Goal: Information Seeking & Learning: Learn about a topic

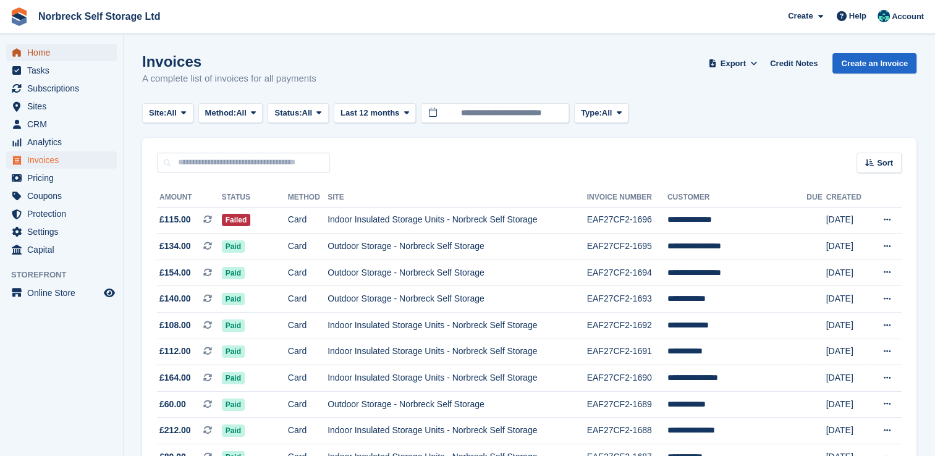
click at [33, 53] on span "Home" at bounding box center [64, 52] width 74 height 17
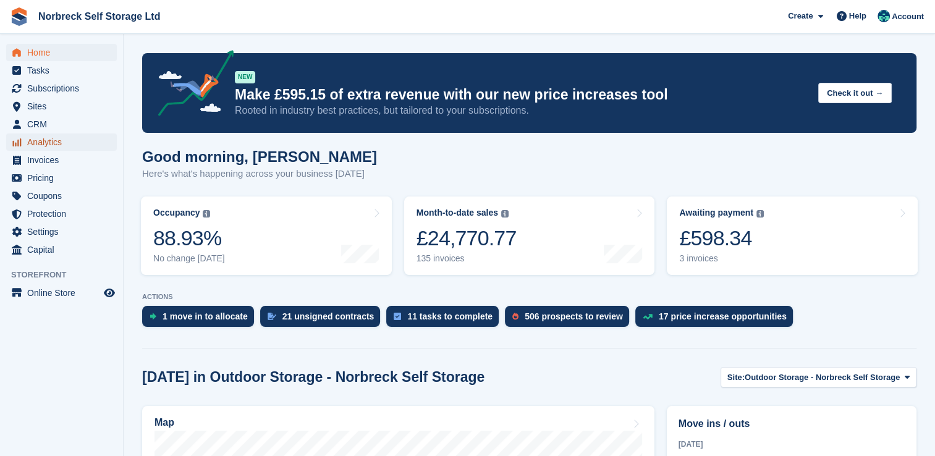
click at [61, 145] on span "Analytics" at bounding box center [64, 142] width 74 height 17
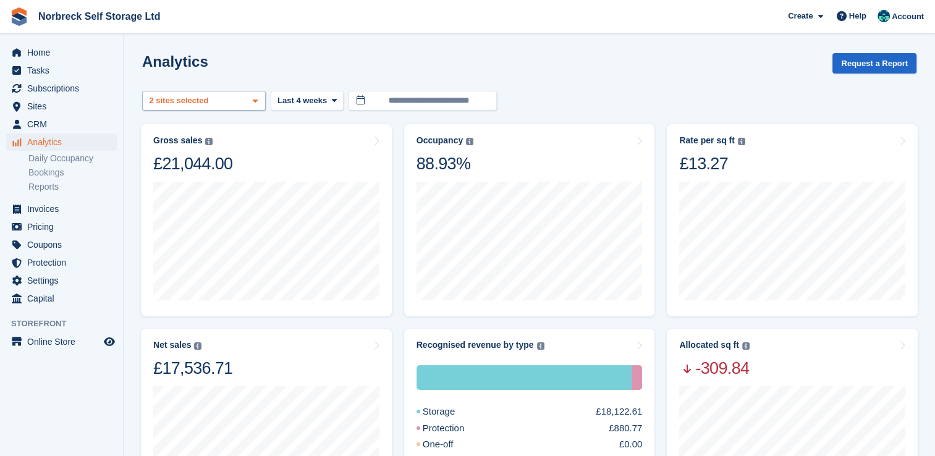
click at [257, 102] on icon at bounding box center [255, 101] width 5 height 8
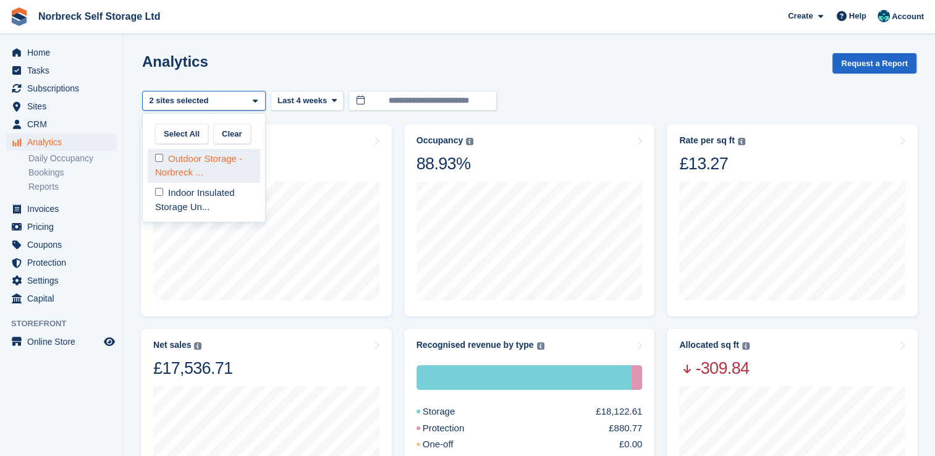
click at [232, 153] on div "Outdoor Storage - Norbreck ..." at bounding box center [204, 166] width 113 height 34
select select "****"
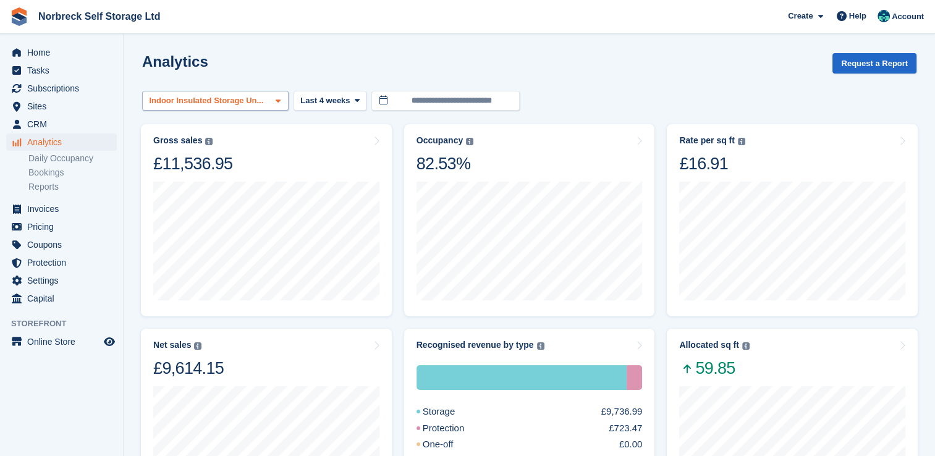
click at [275, 106] on div "Indoor Insulated Storage Un..." at bounding box center [215, 101] width 147 height 20
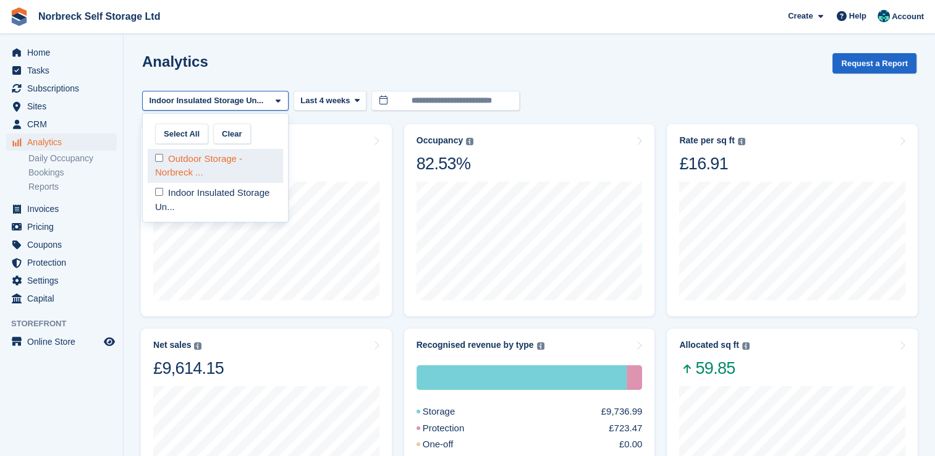
click at [248, 166] on div "Outdoor Storage - Norbreck ..." at bounding box center [215, 166] width 135 height 34
select select "****"
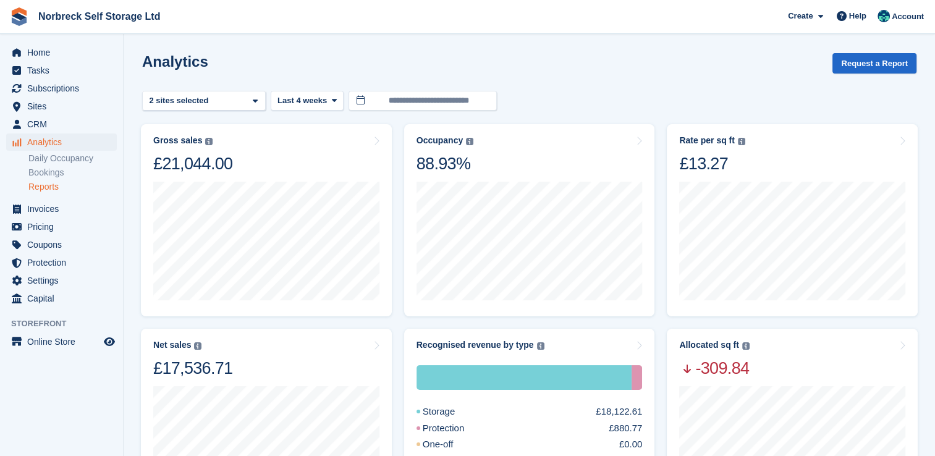
click at [49, 182] on link "Reports" at bounding box center [72, 187] width 88 height 12
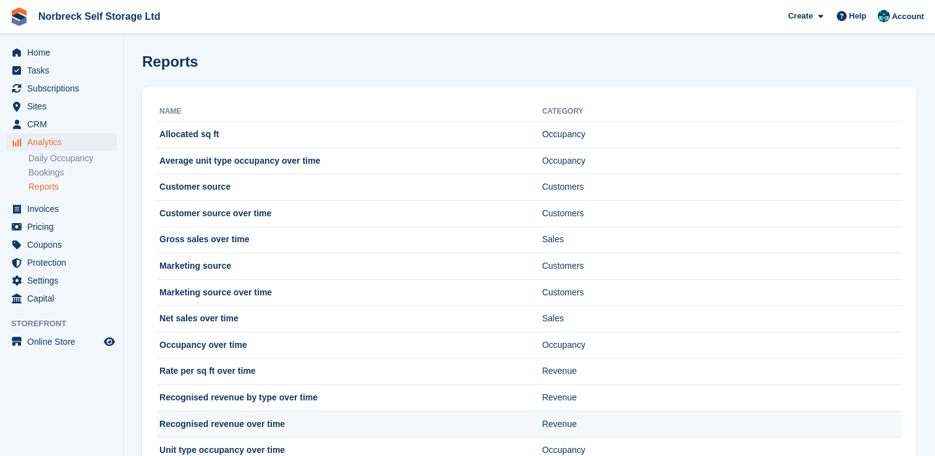
click at [252, 423] on td "Recognised revenue over time" at bounding box center [349, 424] width 385 height 27
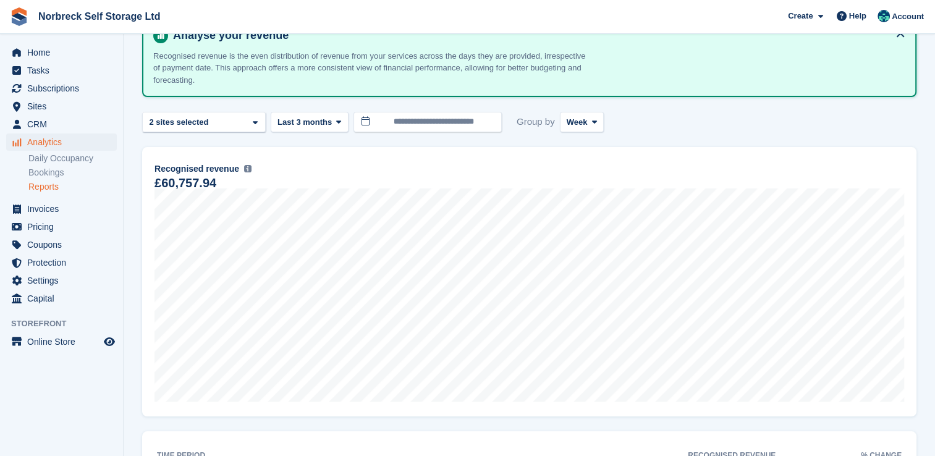
scroll to position [93, 0]
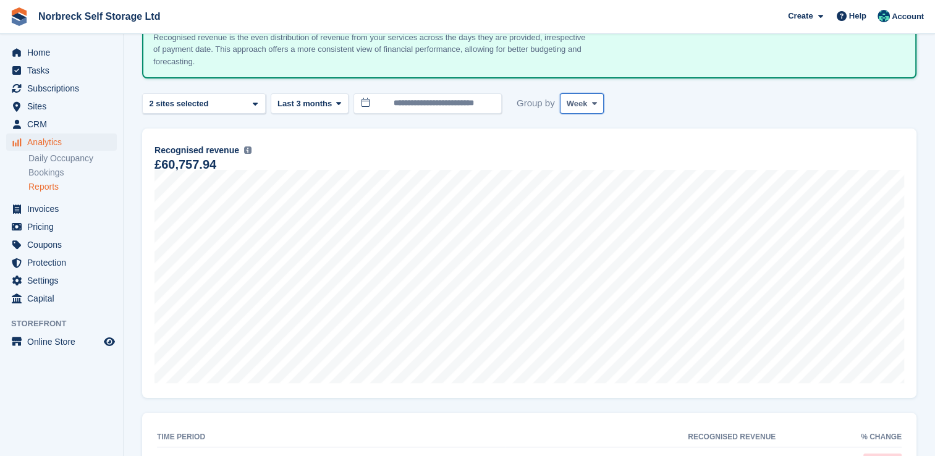
click at [581, 106] on span "Week" at bounding box center [577, 104] width 21 height 12
click at [580, 172] on link "Month" at bounding box center [620, 177] width 108 height 22
click at [336, 105] on icon at bounding box center [338, 104] width 5 height 8
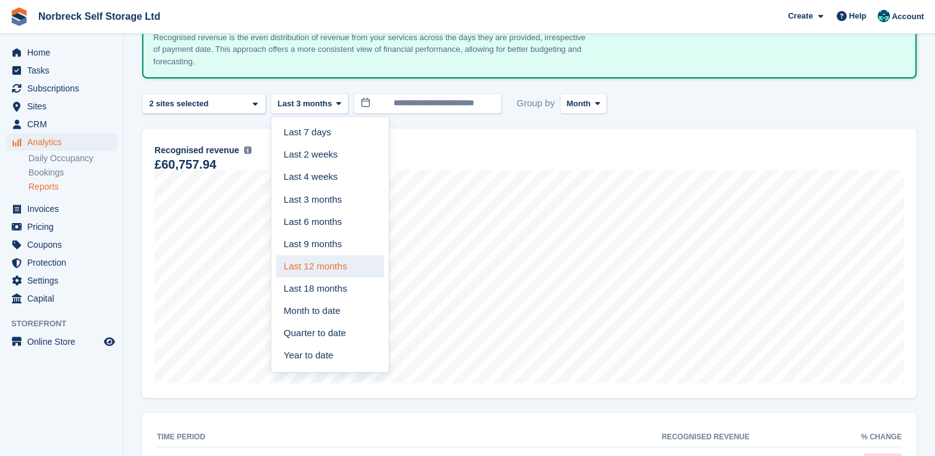
click at [323, 267] on link "Last 12 months" at bounding box center [330, 266] width 108 height 22
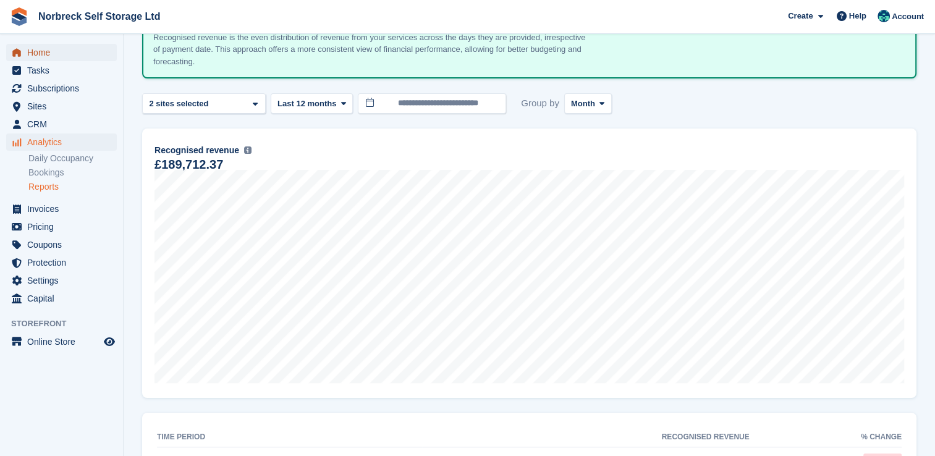
click at [45, 61] on span "Home" at bounding box center [64, 52] width 74 height 17
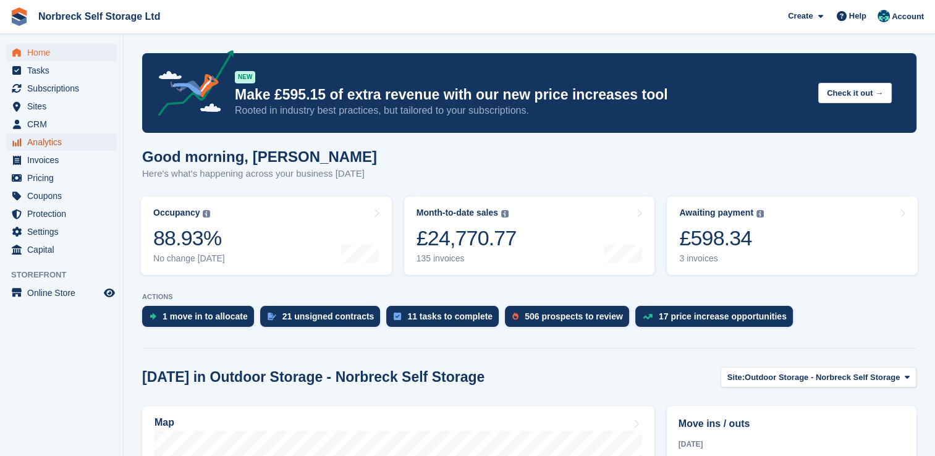
click at [54, 143] on span "Analytics" at bounding box center [64, 142] width 74 height 17
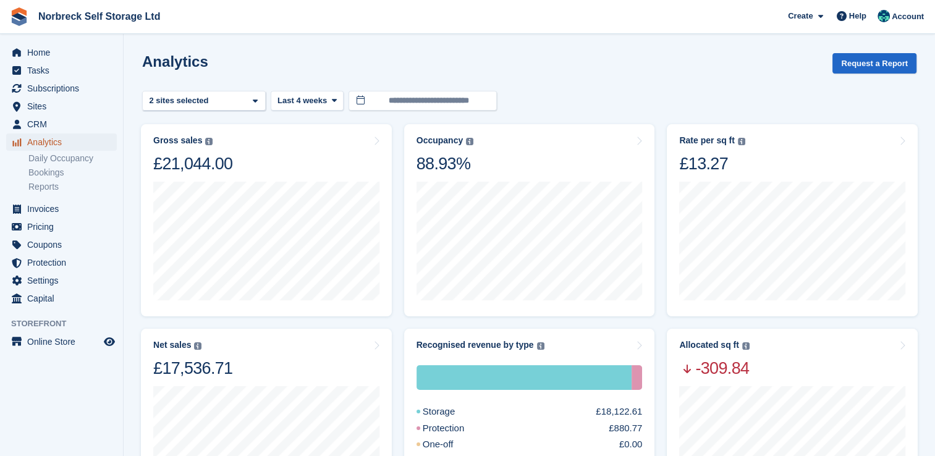
click at [54, 143] on span "Analytics" at bounding box center [64, 142] width 74 height 17
click at [331, 99] on icon at bounding box center [333, 100] width 5 height 8
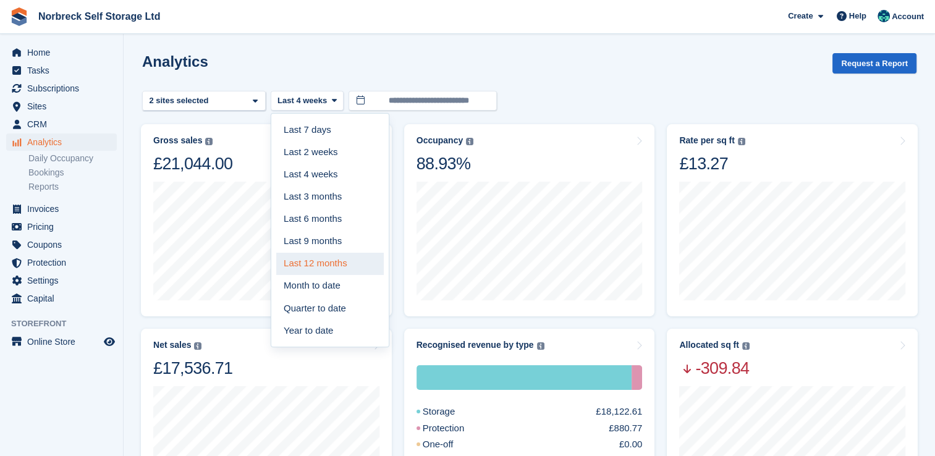
click at [325, 266] on link "Last 12 months" at bounding box center [330, 264] width 108 height 22
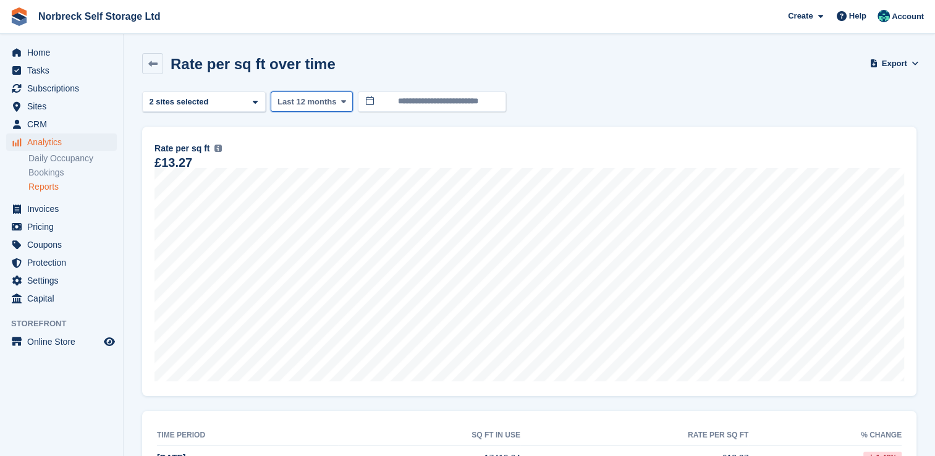
click at [341, 100] on icon at bounding box center [343, 102] width 5 height 8
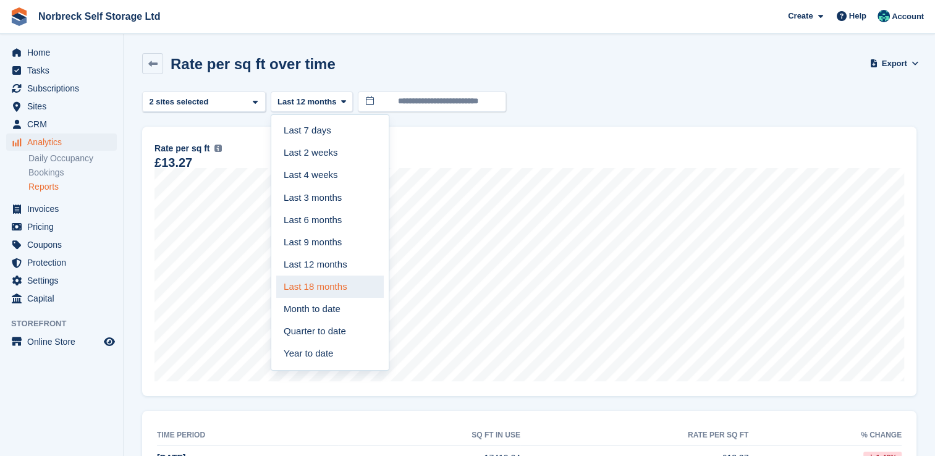
click at [338, 281] on link "Last 18 months" at bounding box center [330, 287] width 108 height 22
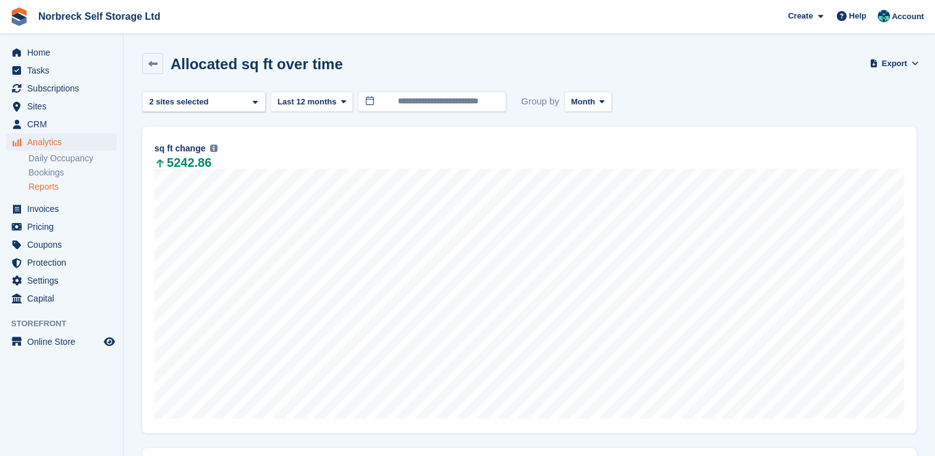
click at [45, 191] on link "Reports" at bounding box center [72, 187] width 88 height 12
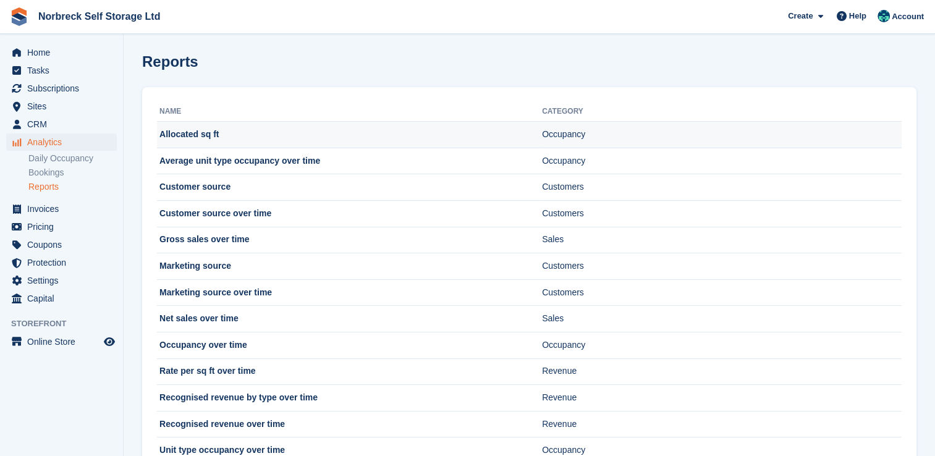
click at [208, 130] on td "Allocated sq ft" at bounding box center [349, 135] width 385 height 27
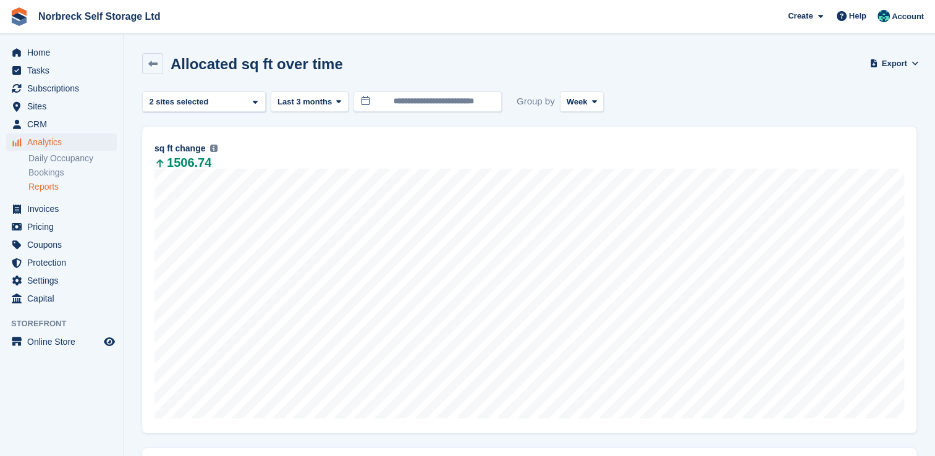
click at [42, 190] on link "Reports" at bounding box center [72, 187] width 88 height 12
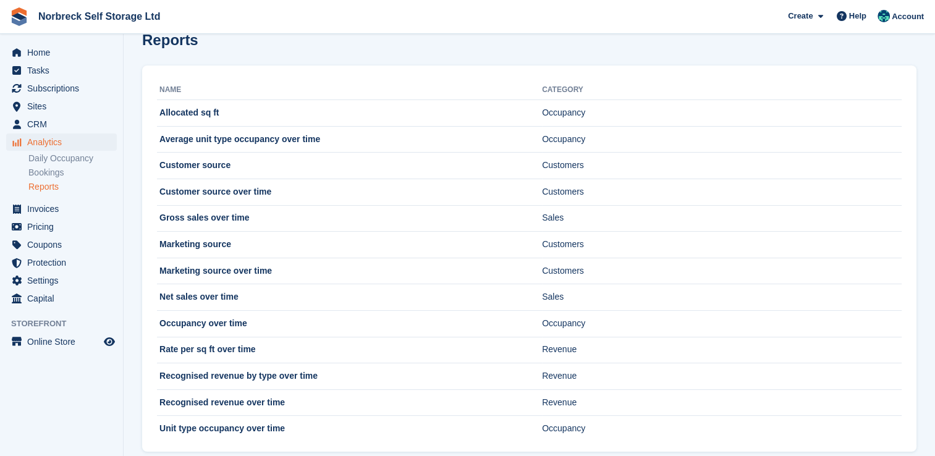
scroll to position [26, 0]
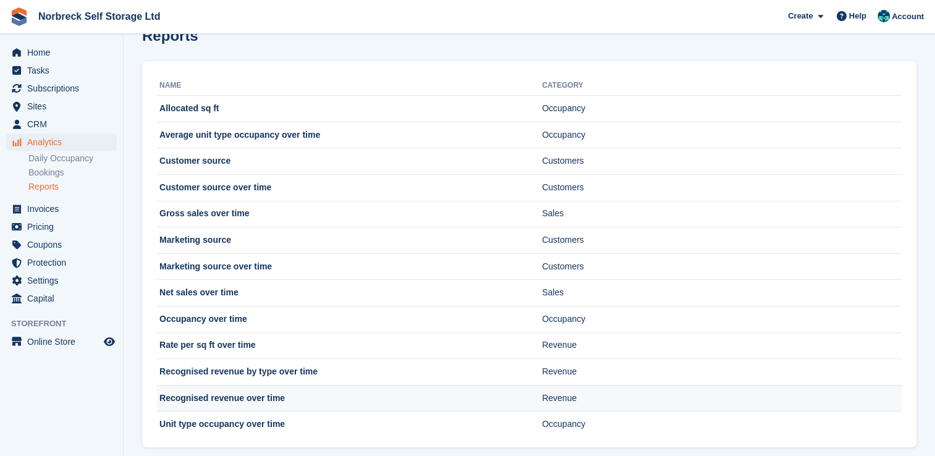
click at [253, 399] on td "Recognised revenue over time" at bounding box center [349, 398] width 385 height 27
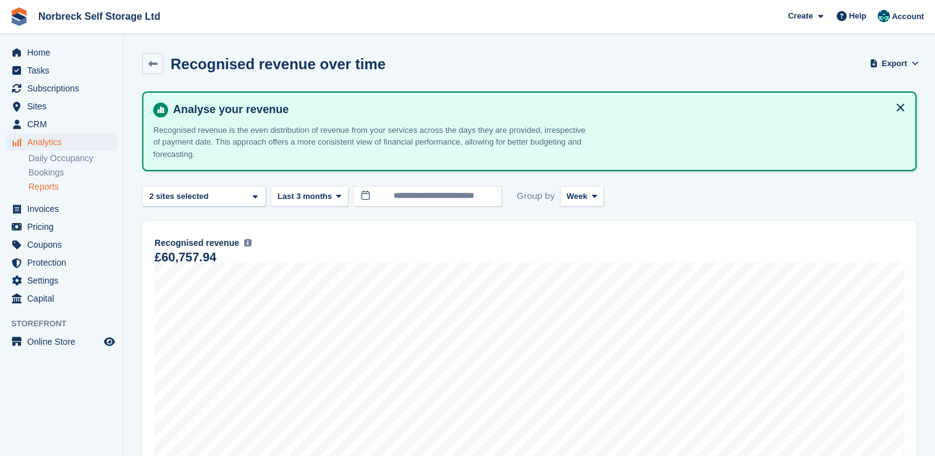
click at [38, 184] on link "Reports" at bounding box center [72, 187] width 88 height 12
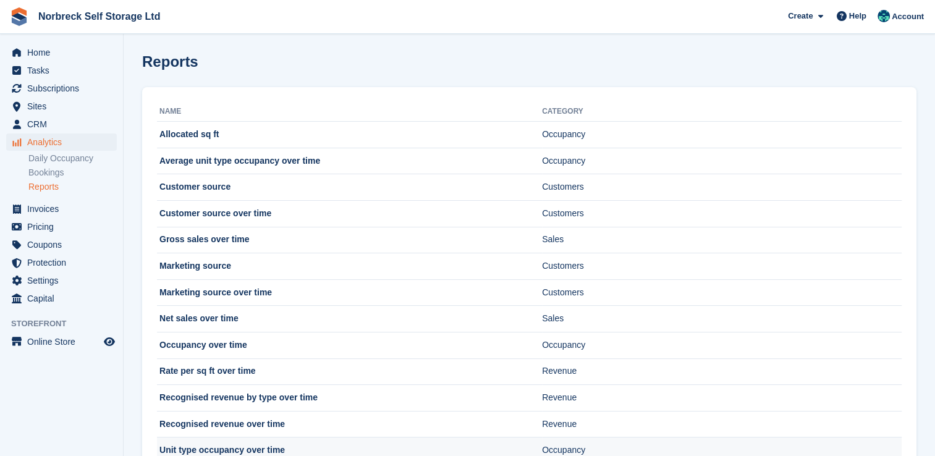
click at [246, 449] on td "Unit type occupancy over time" at bounding box center [349, 451] width 385 height 26
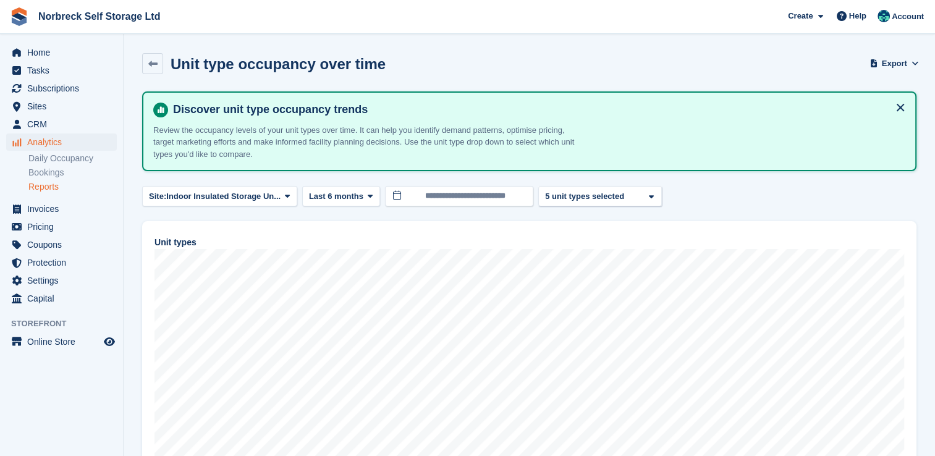
click at [53, 186] on link "Reports" at bounding box center [72, 187] width 88 height 12
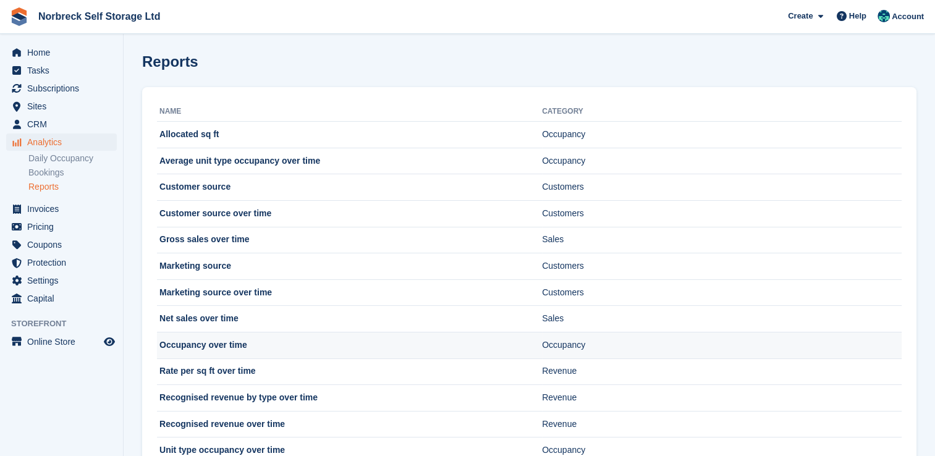
click at [194, 347] on td "Occupancy over time" at bounding box center [349, 345] width 385 height 27
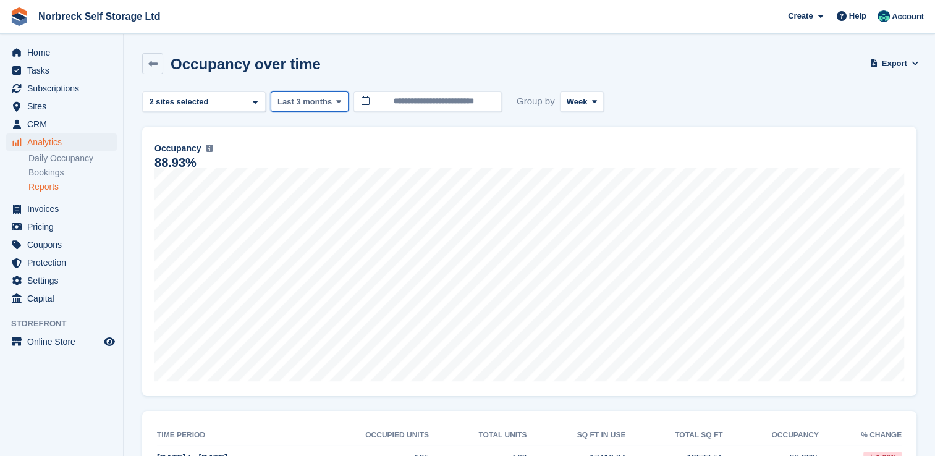
click at [339, 106] on span at bounding box center [339, 101] width 10 height 10
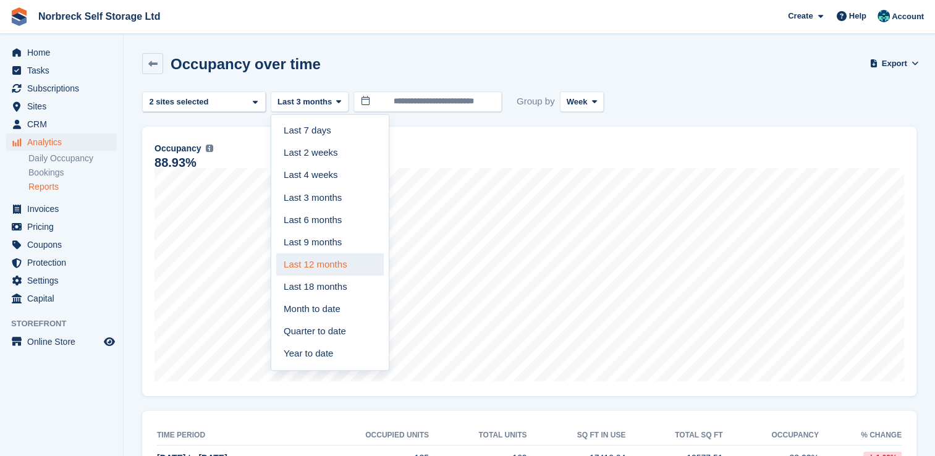
click at [325, 261] on link "Last 12 months" at bounding box center [330, 264] width 108 height 22
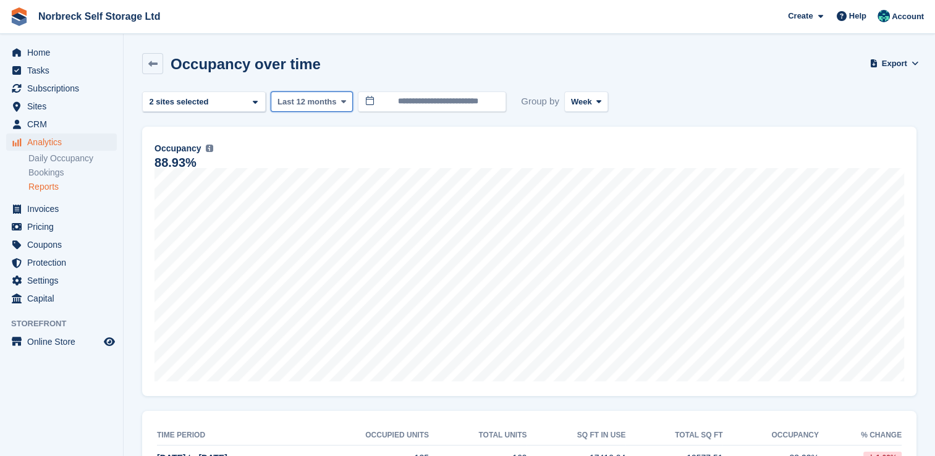
click at [342, 104] on span at bounding box center [344, 101] width 10 height 10
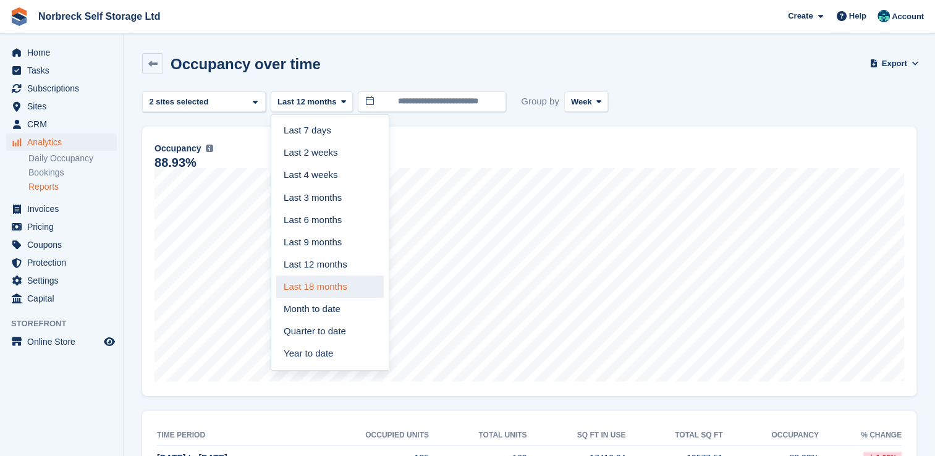
click at [328, 286] on link "Last 18 months" at bounding box center [330, 287] width 108 height 22
